Goal: Task Accomplishment & Management: Manage account settings

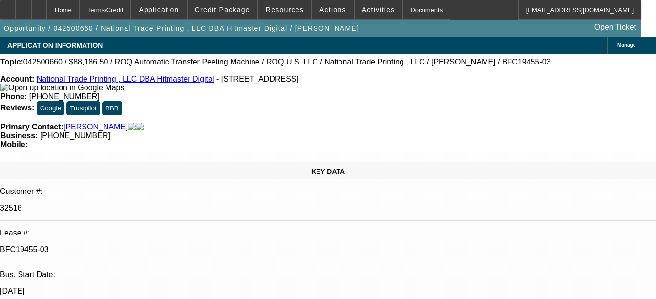
select select "0"
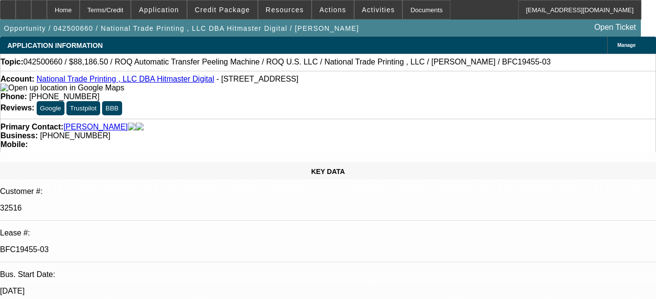
select select "0"
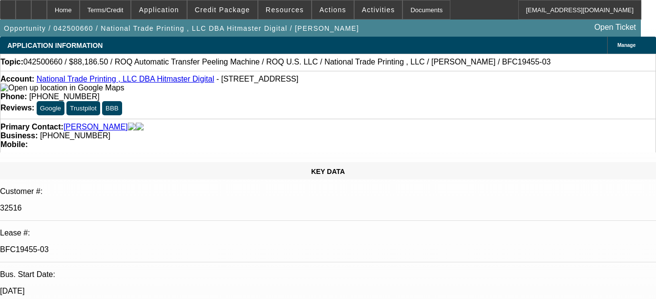
select select "0"
select select "1"
select select "6"
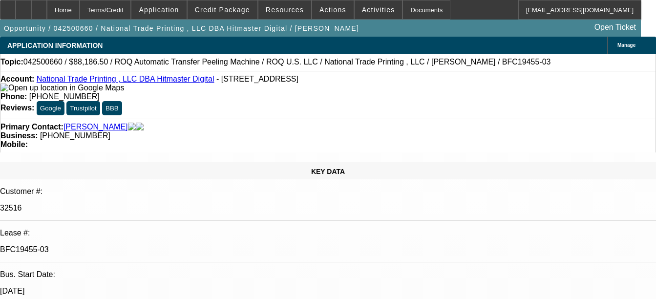
select select "1"
select select "6"
select select "1"
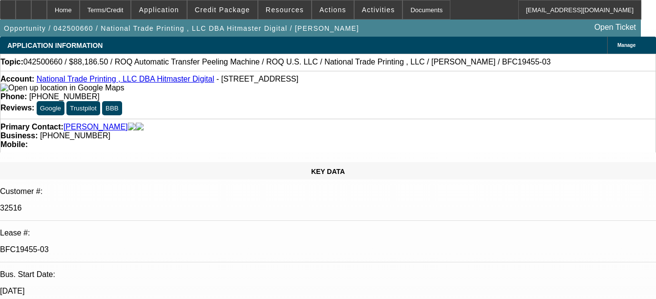
select select "6"
select select "1"
select select "6"
click at [412, 13] on div "Documents" at bounding box center [426, 10] width 48 height 20
